Goal: Information Seeking & Learning: Learn about a topic

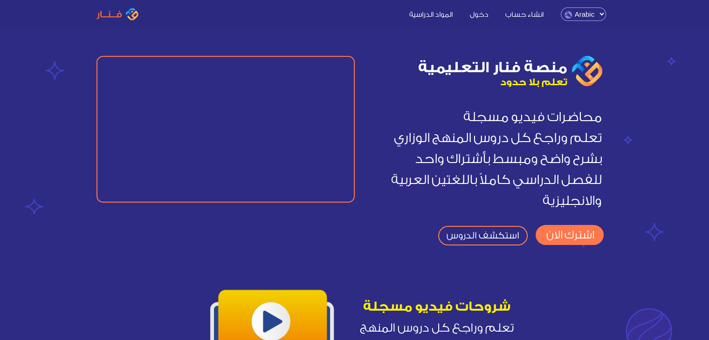
scroll to position [15, 0]
click at [525, 136] on span "محاضرات فيديو مسجلة تعلم وراجع كل دروس المنهج الوزاري بشرح واضح ومبسط بأشتراك و…" at bounding box center [496, 159] width 211 height 99
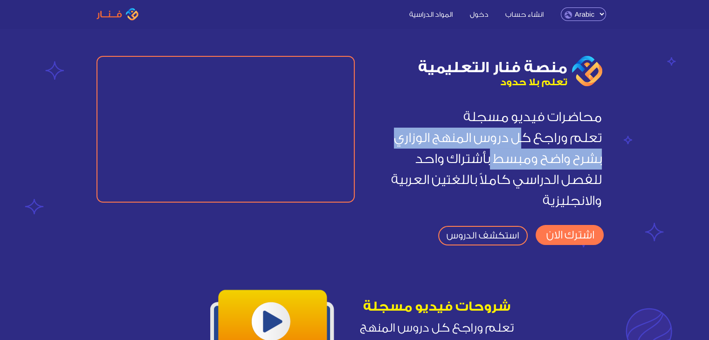
drag, startPoint x: 525, startPoint y: 136, endPoint x: 521, endPoint y: 165, distance: 29.1
click at [521, 165] on span "محاضرات فيديو مسجلة تعلم وراجع كل دروس المنهج الوزاري بشرح واضح ومبسط بأشتراك و…" at bounding box center [496, 159] width 211 height 99
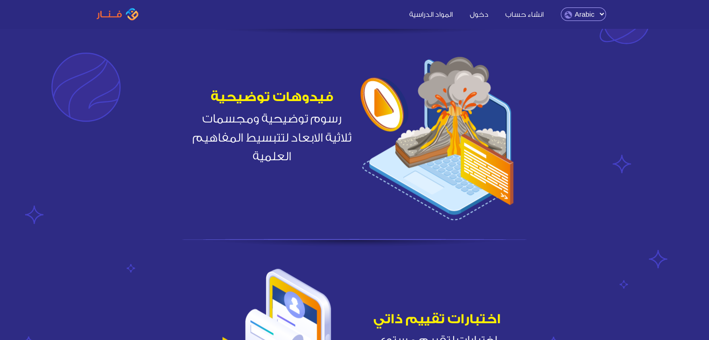
scroll to position [815, 0]
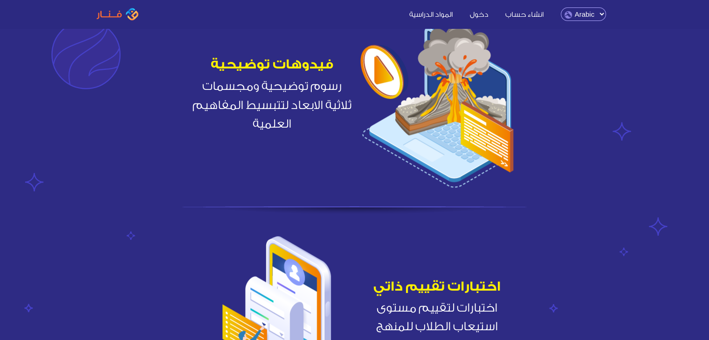
click at [315, 62] on h5 "فيدوهات توضيحية" at bounding box center [272, 64] width 165 height 17
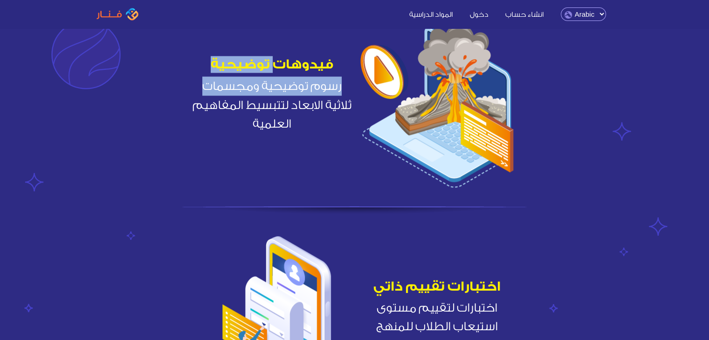
drag, startPoint x: 315, startPoint y: 62, endPoint x: 347, endPoint y: 89, distance: 41.3
click at [347, 89] on div "فيدوهات توضيحية رسوم توضيحية ومجسمات ثلاثية الابعاد لتتبسيط المفاهيم العلمية" at bounding box center [272, 93] width 165 height 81
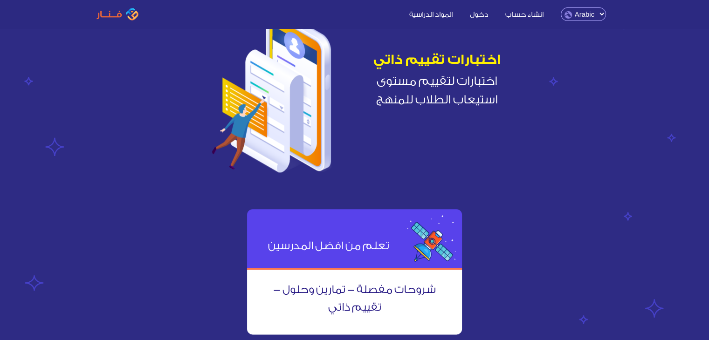
scroll to position [1045, 0]
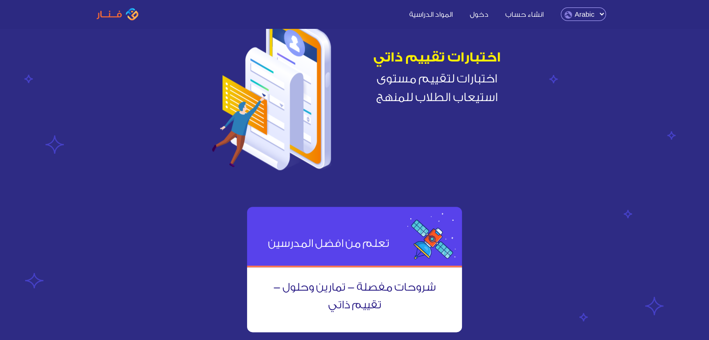
click at [447, 59] on h5 "اختبارات تقييم ذاتي" at bounding box center [437, 57] width 165 height 17
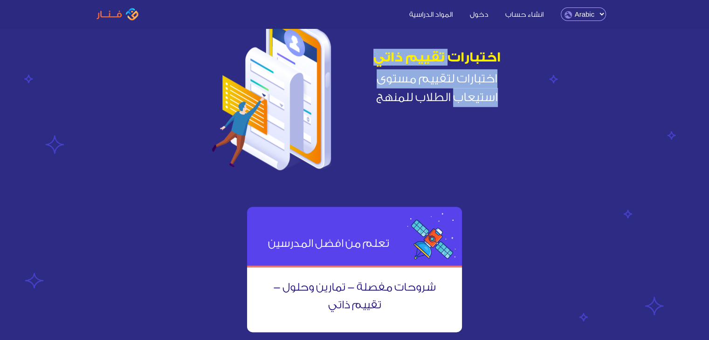
drag, startPoint x: 447, startPoint y: 59, endPoint x: 368, endPoint y: 94, distance: 86.2
click at [368, 94] on div "اختبارات تقييم ذاتي اختبارات لتقييم مستوى استيعاب الطلاب للمنهج" at bounding box center [437, 76] width 165 height 62
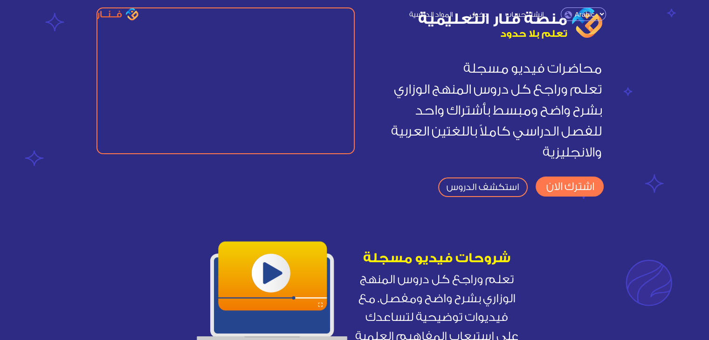
scroll to position [0, 0]
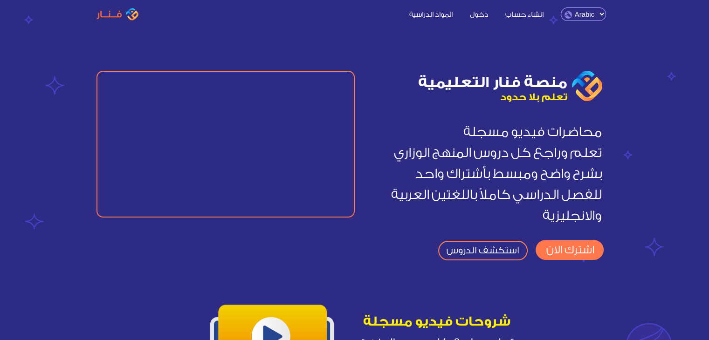
click at [462, 245] on link "استكشف الدروس" at bounding box center [483, 251] width 90 height 20
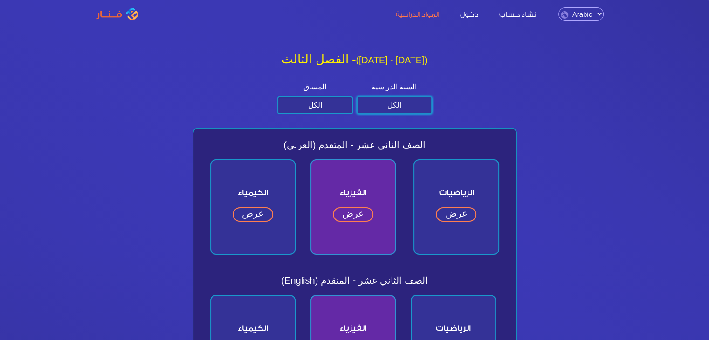
click at [399, 110] on select "الكل الصف الثاني عشر الصف الحادي عشر الصف العاشر الصف التاسع" at bounding box center [395, 106] width 76 height 18
select select "الثاني عشر"
click at [357, 97] on select "الكل الصف الثاني عشر الصف الحادي عشر الصف العاشر الصف التاسع" at bounding box center [395, 106] width 76 height 18
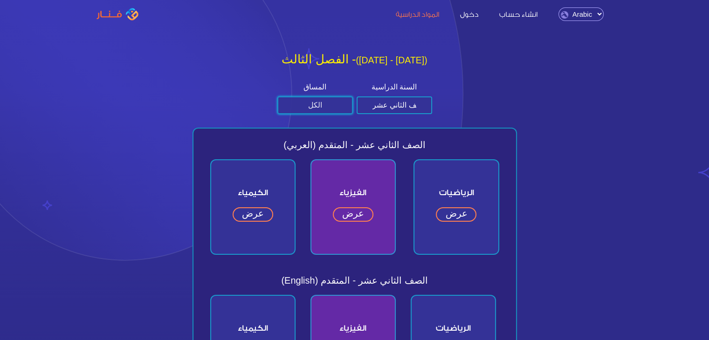
click at [330, 103] on select "الكل متقدم عام" at bounding box center [316, 106] width 76 height 18
select select "المتقدم"
click at [278, 97] on select "الكل متقدم عام" at bounding box center [316, 106] width 76 height 18
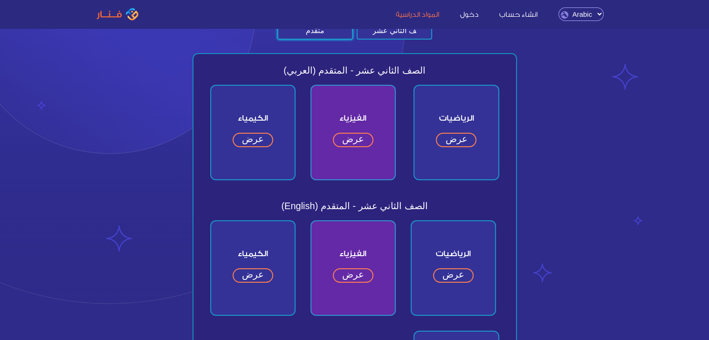
scroll to position [78, 0]
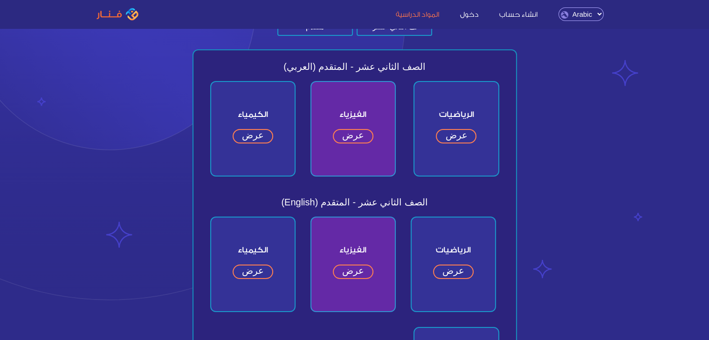
click at [356, 144] on div "الفيزياء عرض" at bounding box center [353, 129] width 85 height 96
click at [356, 139] on link "عرض" at bounding box center [353, 136] width 41 height 14
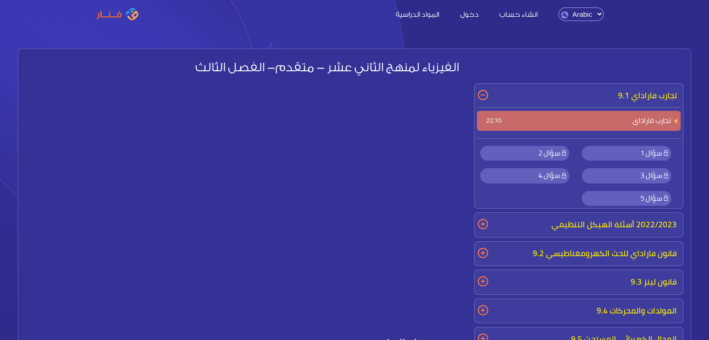
click at [666, 118] on span "تجارب فاراداي 22:10" at bounding box center [579, 121] width 204 height 11
click at [634, 97] on p "تجارب فاراداي 9.1" at bounding box center [579, 96] width 204 height 20
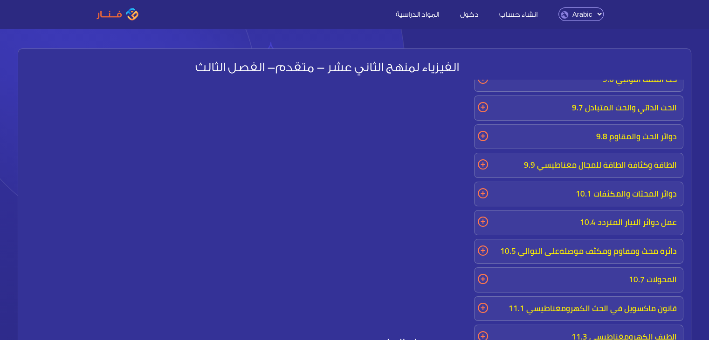
click at [587, 6] on nav "انشاء حساب دخول المواد الدراسية Arabic English انشاء حساب دخول المواد الدراسية …" at bounding box center [354, 14] width 709 height 28
click at [586, 14] on select "English Arabic" at bounding box center [581, 14] width 45 height 14
select select "en"
click at [560, 7] on select "English Arabic" at bounding box center [581, 14] width 45 height 14
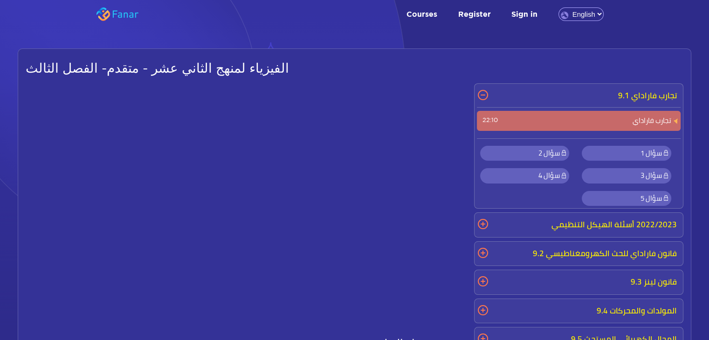
click at [424, 17] on link "Courses" at bounding box center [421, 13] width 49 height 10
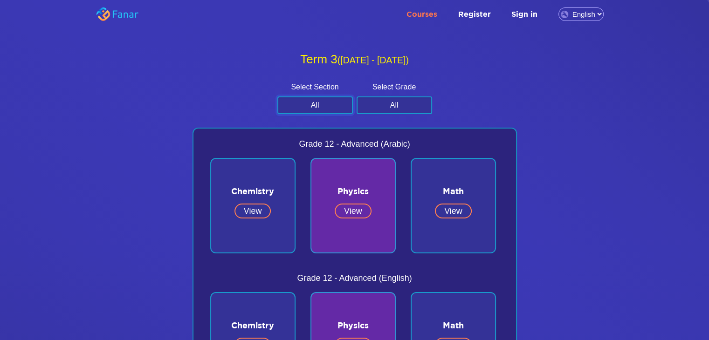
click at [323, 113] on select "All Advanced General" at bounding box center [316, 106] width 76 height 18
select select "Advanced"
click at [278, 97] on select "All Advanced General" at bounding box center [316, 106] width 76 height 18
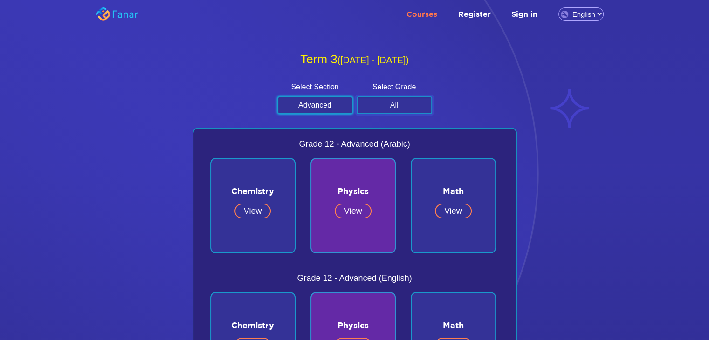
click at [381, 108] on select "All Grade 12 Grade 11 Grade 10 Grade 9" at bounding box center [395, 106] width 76 height 18
select select "Grade 12"
click at [357, 97] on select "All Grade 12 Grade 11 Grade 10 Grade 9" at bounding box center [395, 106] width 76 height 18
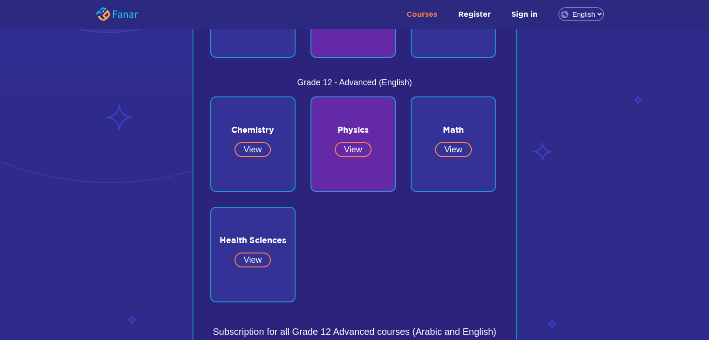
scroll to position [195, 0]
drag, startPoint x: 384, startPoint y: 70, endPoint x: 299, endPoint y: 71, distance: 85.8
click at [299, 71] on span at bounding box center [355, 71] width 304 height 11
click at [347, 152] on link "View" at bounding box center [353, 150] width 37 height 15
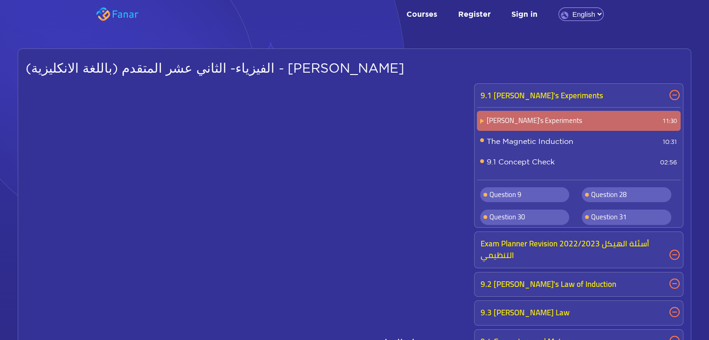
click at [431, 8] on link "Courses" at bounding box center [421, 13] width 49 height 10
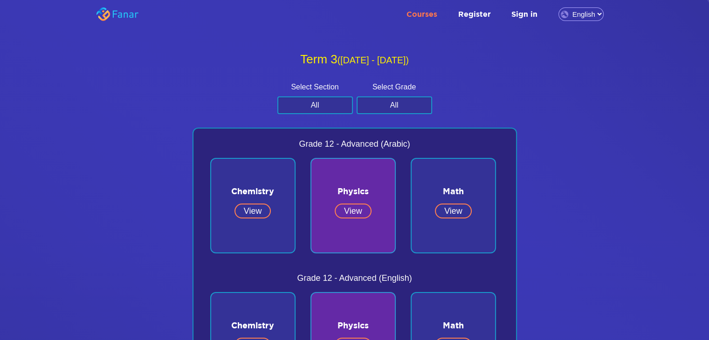
click at [486, 11] on link "Register" at bounding box center [474, 13] width 51 height 10
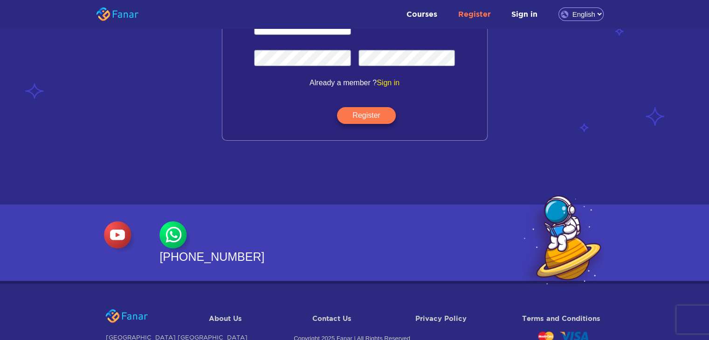
scroll to position [182, 0]
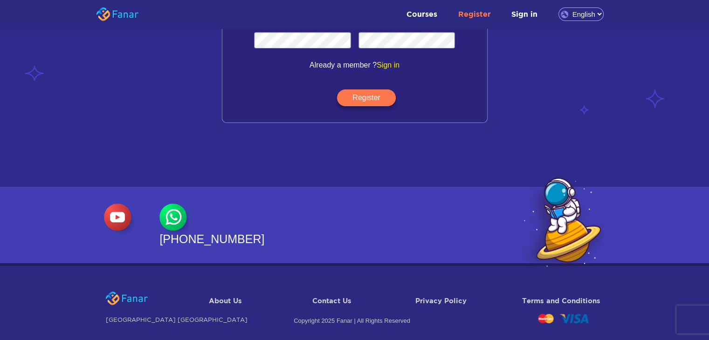
click at [122, 217] on img at bounding box center [120, 220] width 32 height 32
